Goal: Information Seeking & Learning: Learn about a topic

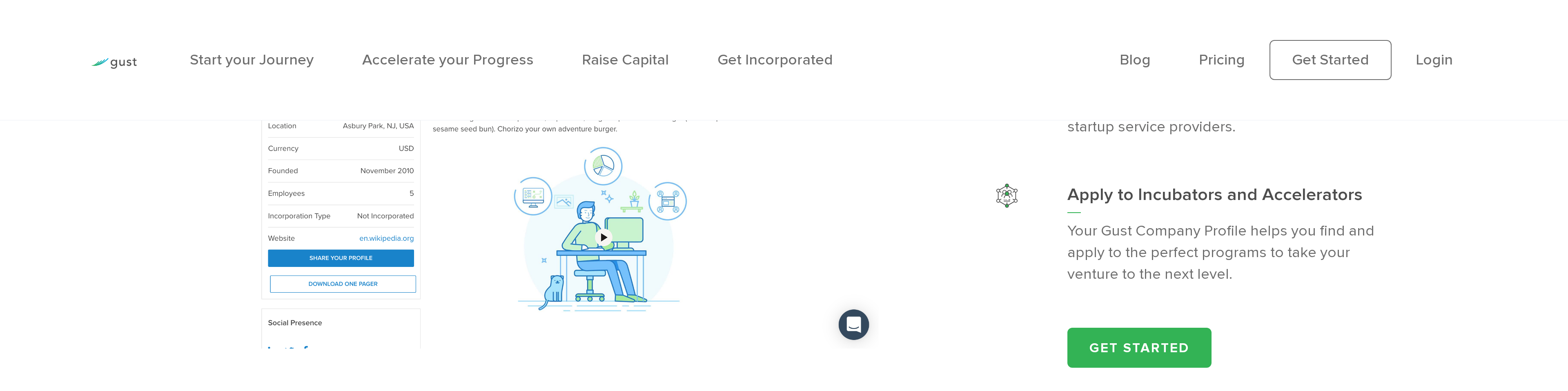
scroll to position [1823, 0]
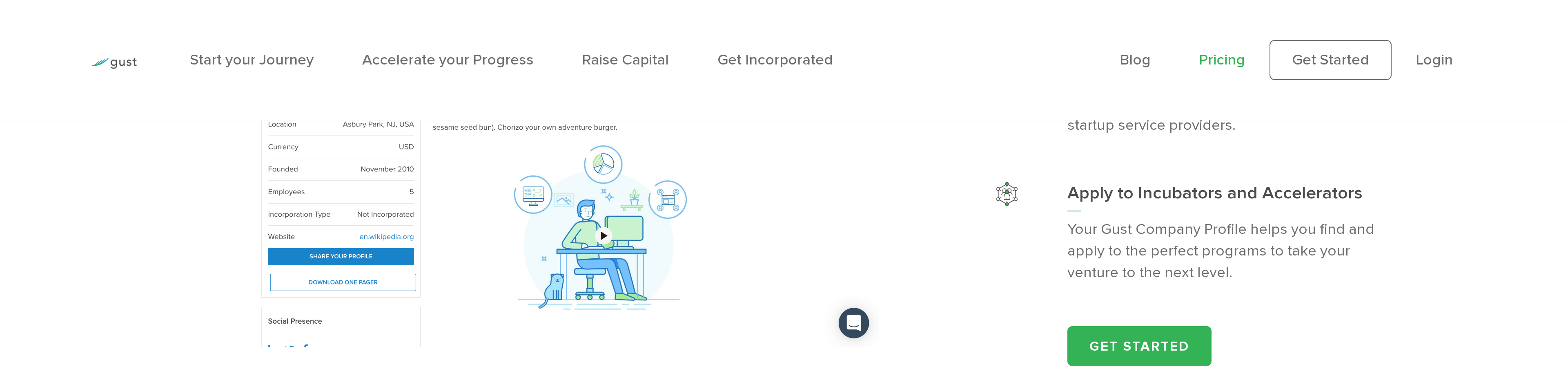
click at [1236, 58] on link "Pricing" at bounding box center [1222, 60] width 46 height 17
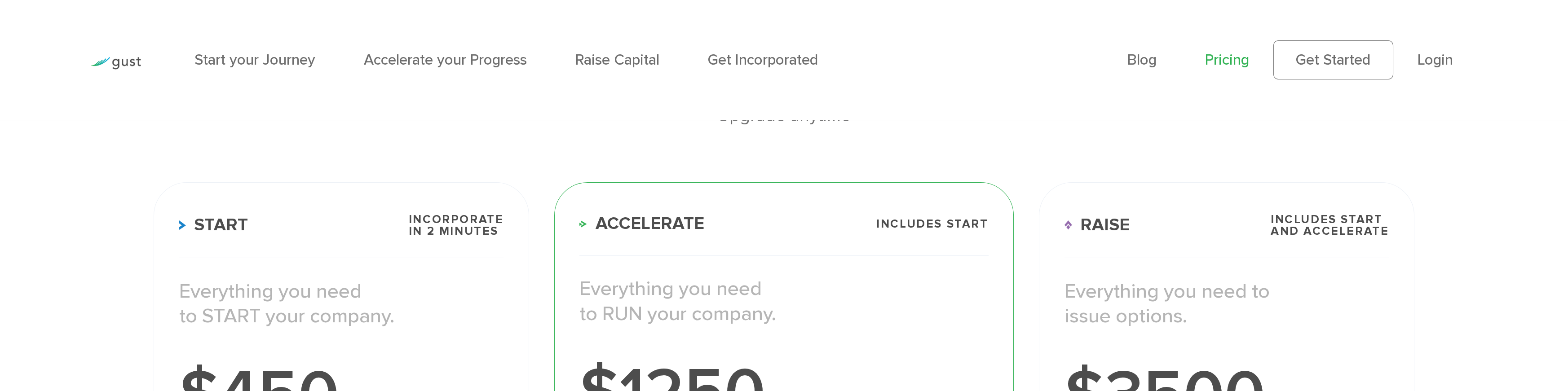
scroll to position [181, 0]
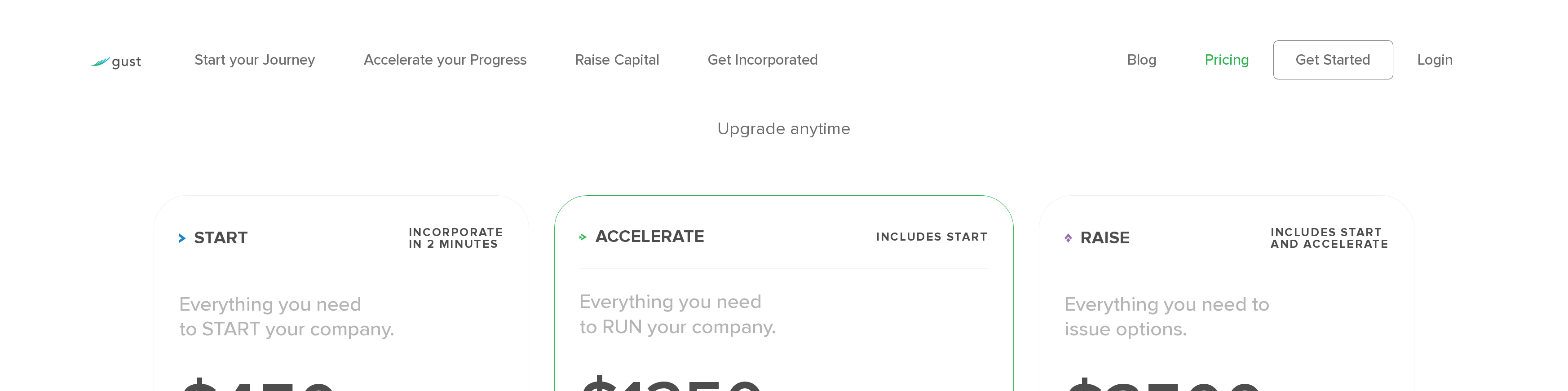
click at [1248, 227] on h3 "Raise Includes START and ACCELERATE" at bounding box center [1227, 249] width 325 height 44
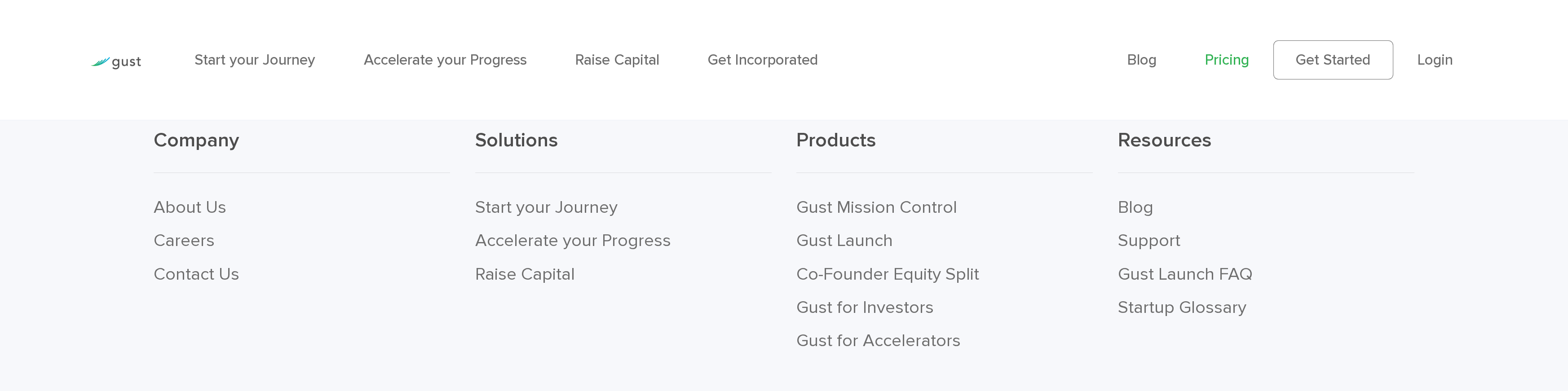
scroll to position [3543, 0]
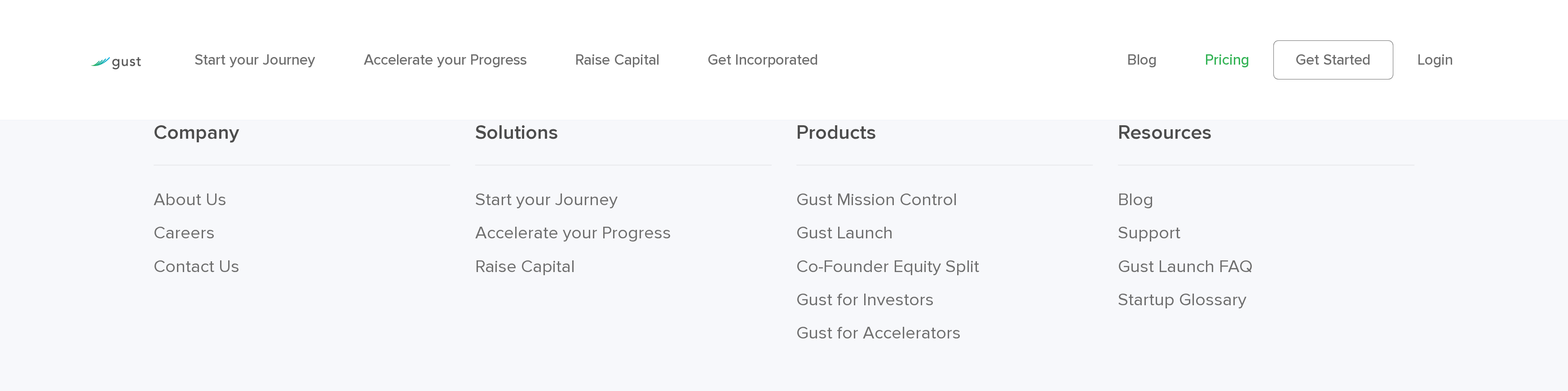
click at [615, 80] on div "Start your Journey Accelerate your Progress Raise Capital Get Incorporated" at bounding box center [648, 60] width 933 height 73
click at [616, 58] on link "Raise Capital" at bounding box center [617, 60] width 84 height 17
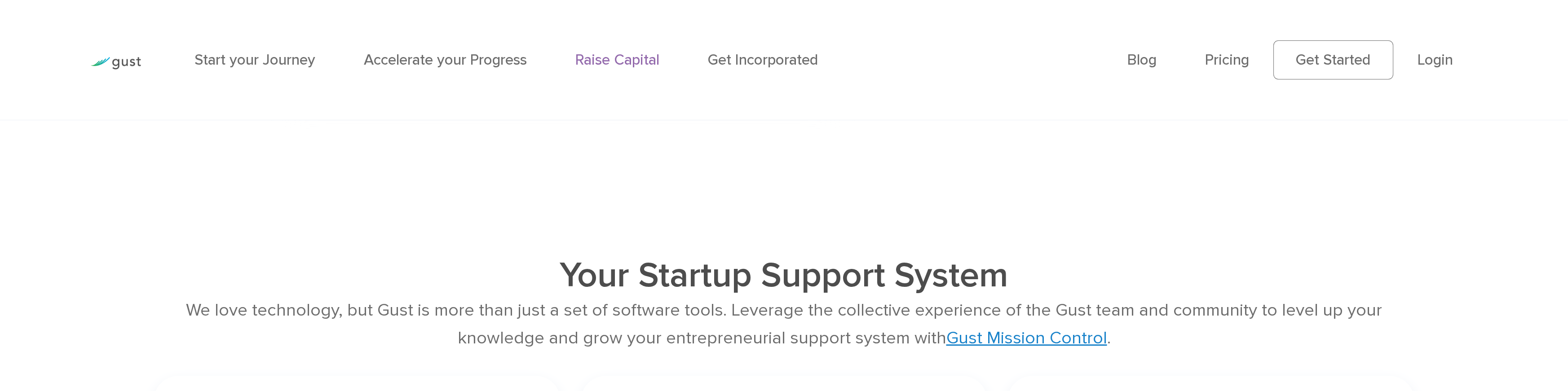
scroll to position [2590, 0]
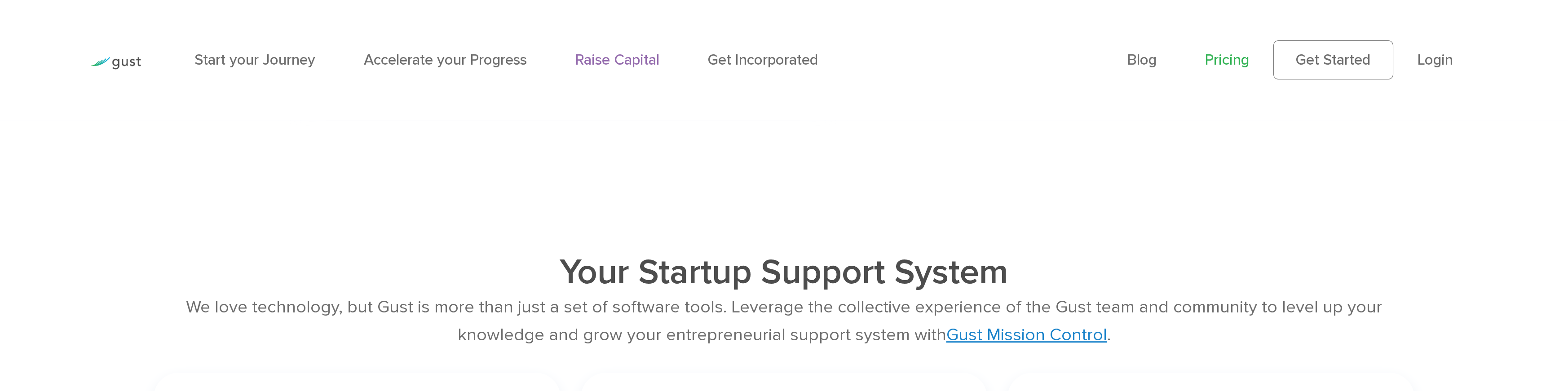
click at [1213, 59] on link "Pricing" at bounding box center [1228, 60] width 44 height 17
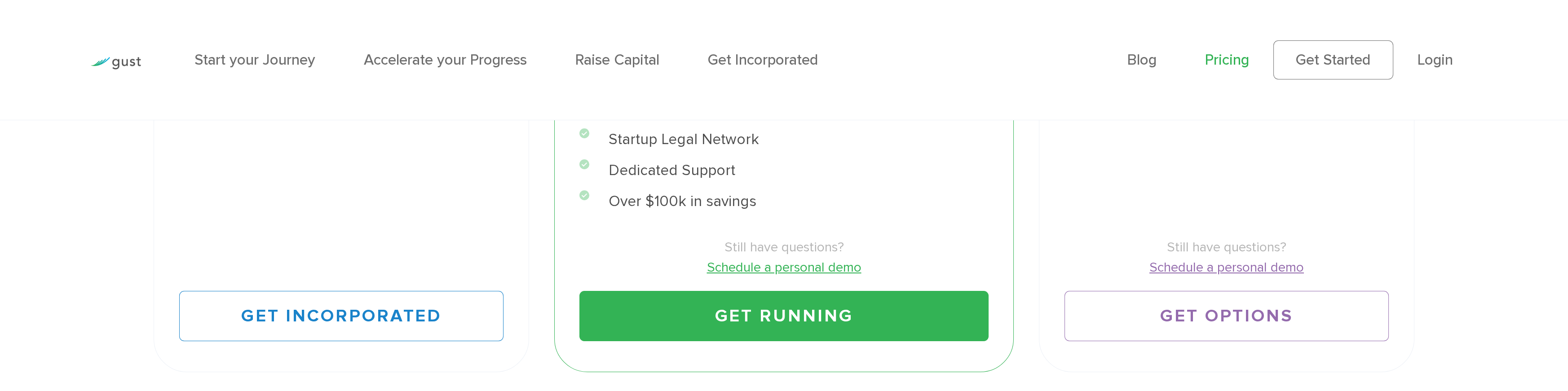
scroll to position [725, 0]
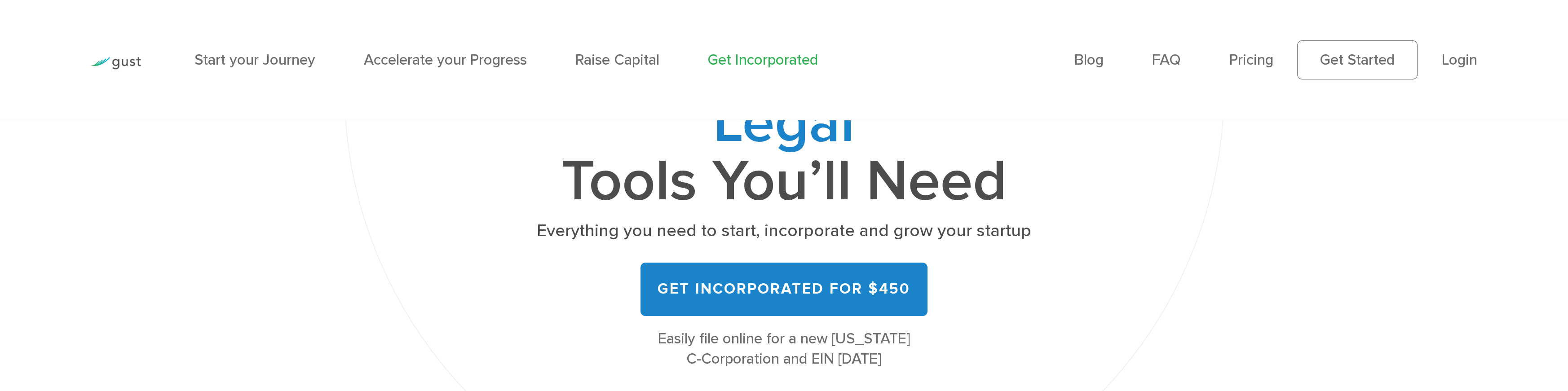
scroll to position [313, 0]
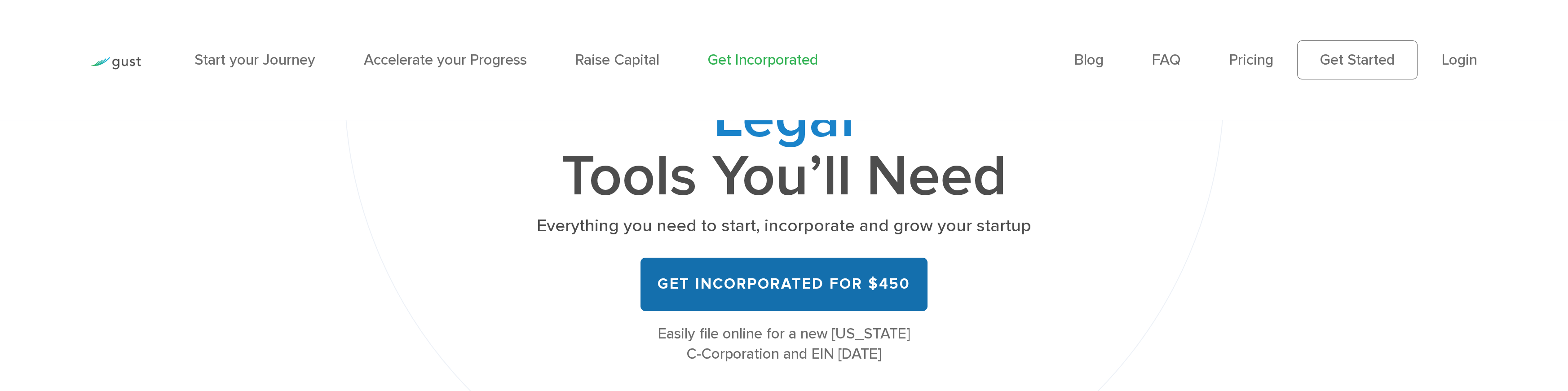
click at [817, 262] on link "Get Incorporated for $450" at bounding box center [784, 284] width 287 height 54
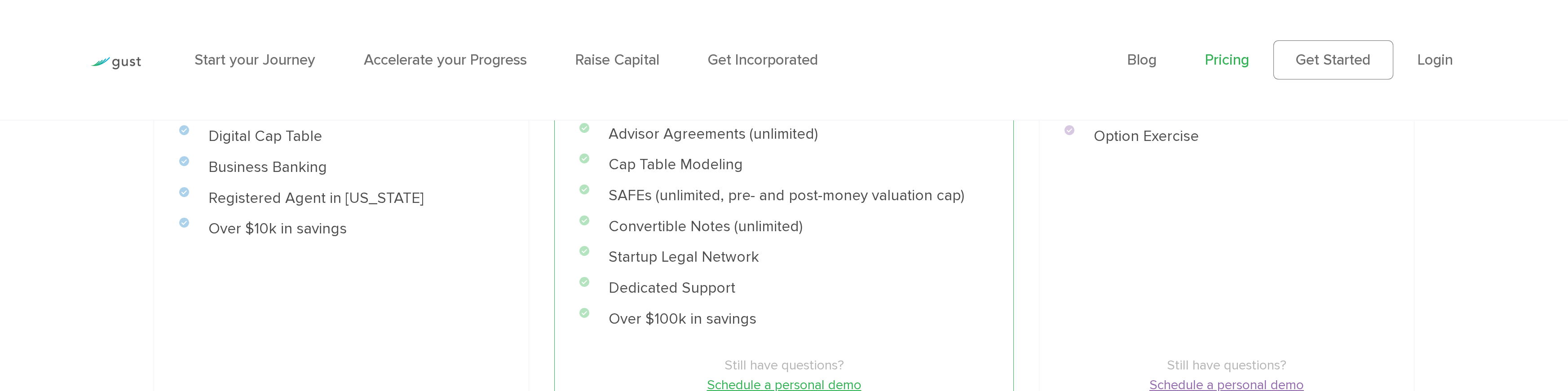
scroll to position [692, 0]
